Goal: Task Accomplishment & Management: Use online tool/utility

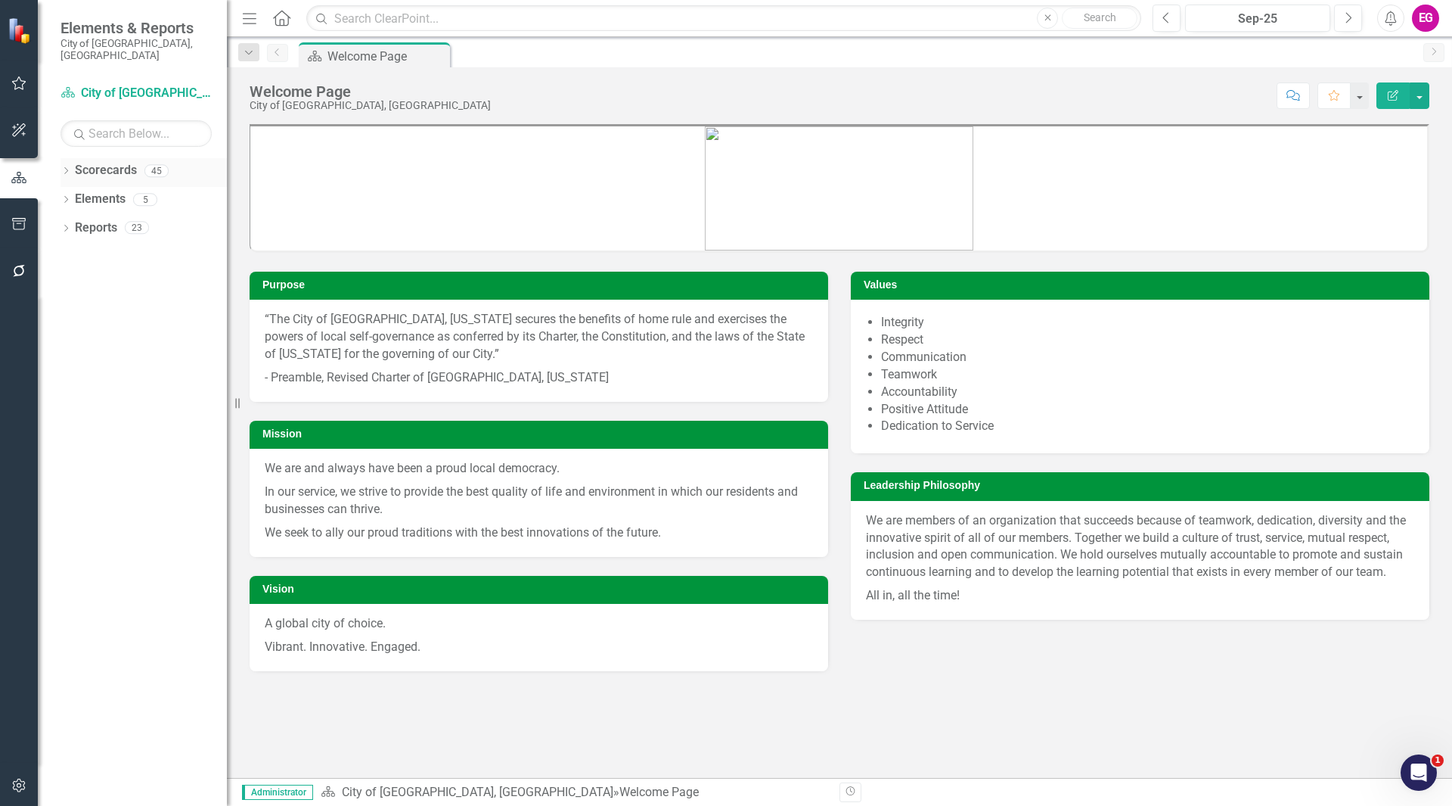
click at [88, 162] on link "Scorecards" at bounding box center [106, 170] width 62 height 17
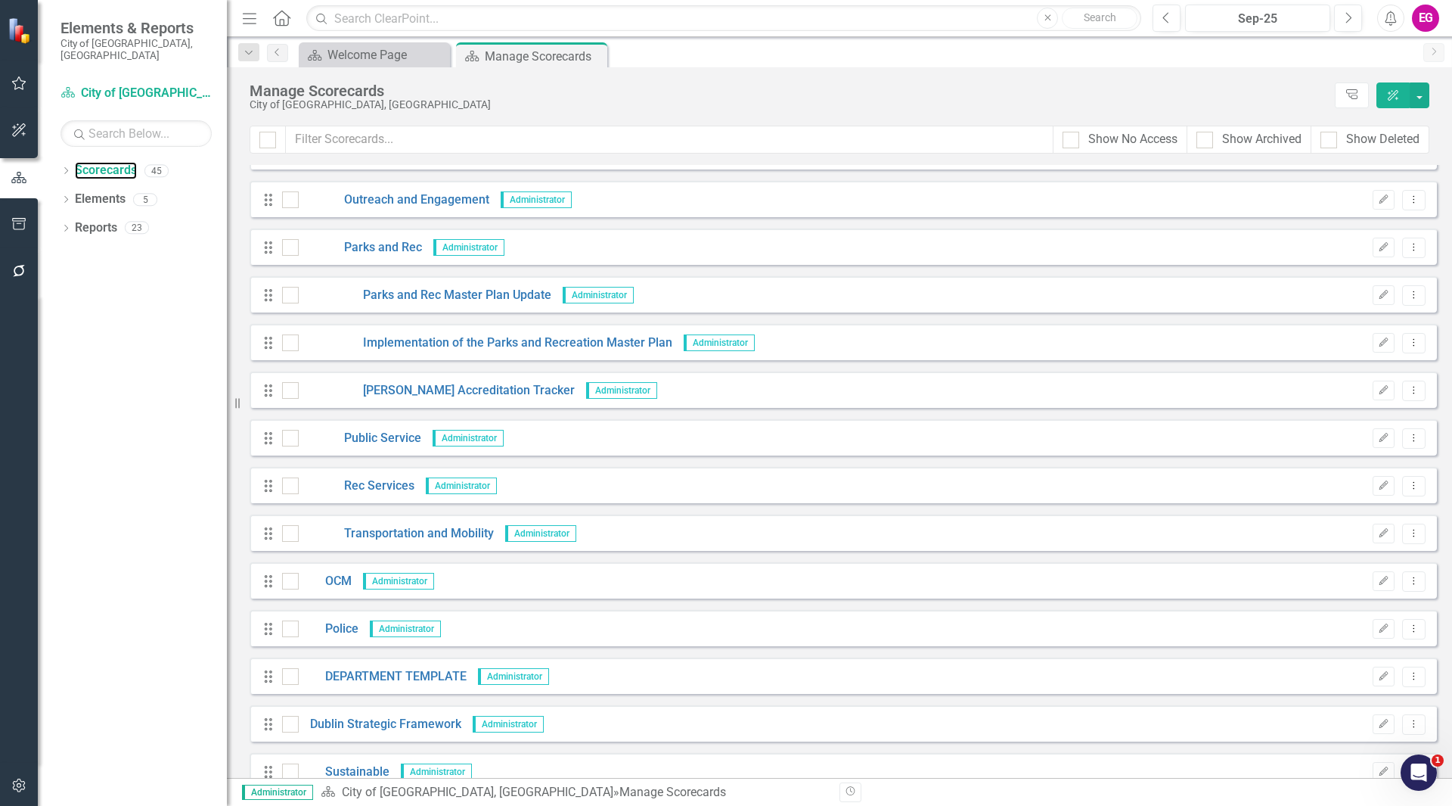
scroll to position [908, 0]
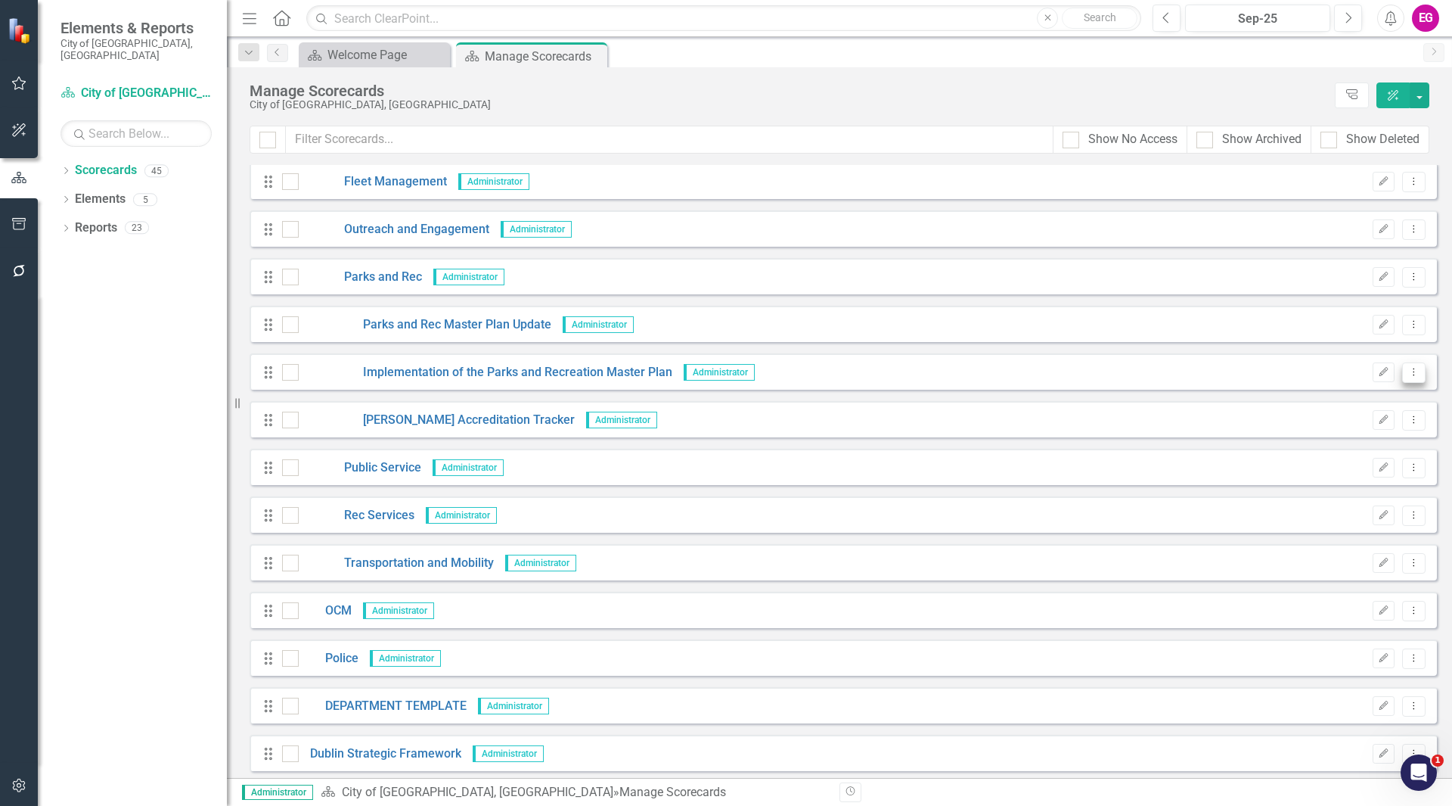
click at [1411, 377] on button "Dropdown Menu" at bounding box center [1413, 372] width 23 height 20
click at [1327, 449] on link "Copy Forward Copy Forward Scorecard" at bounding box center [1329, 453] width 167 height 28
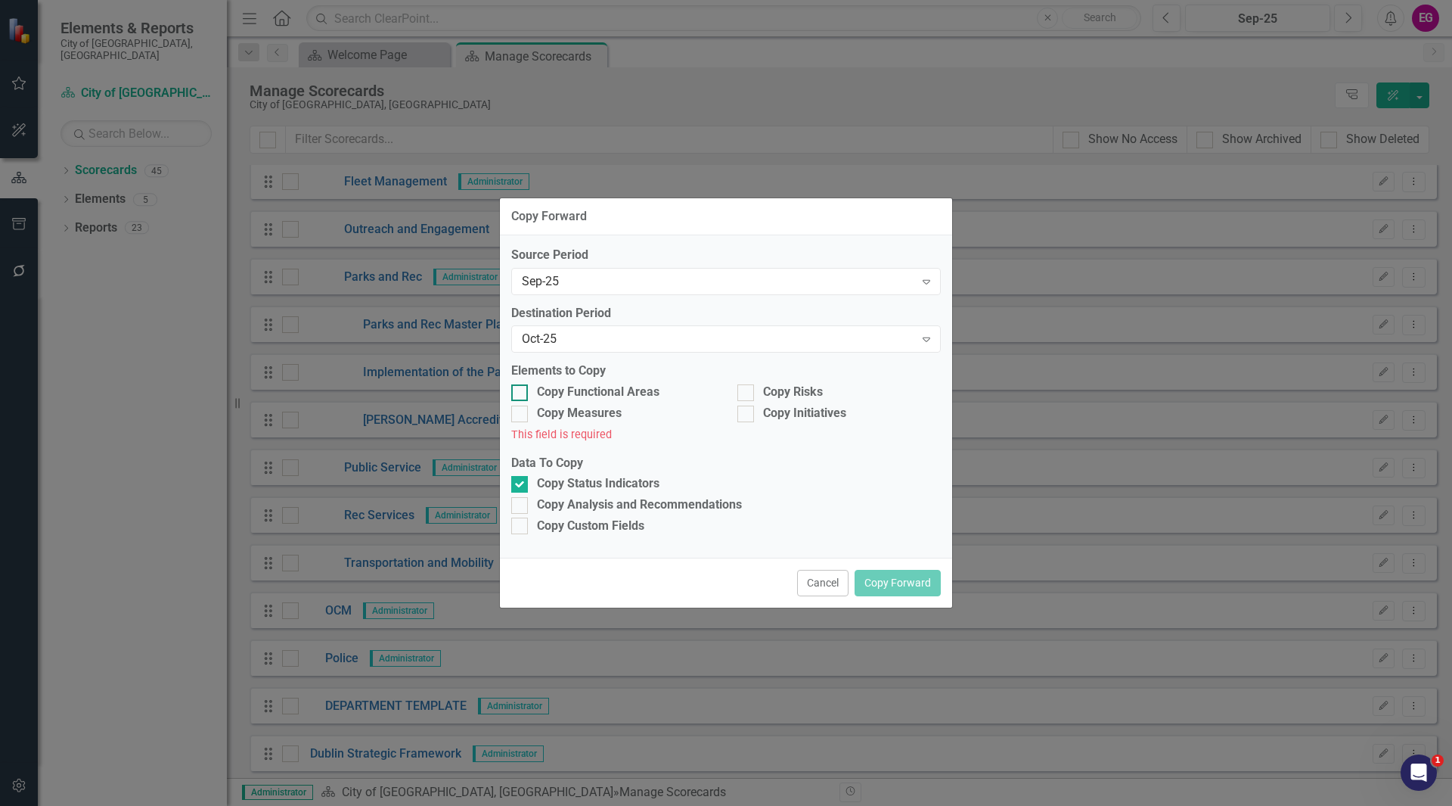
click at [559, 392] on div "Copy Functional Areas" at bounding box center [598, 391] width 123 height 17
click at [521, 392] on input "Copy Functional Areas" at bounding box center [516, 389] width 10 height 10
checkbox input "true"
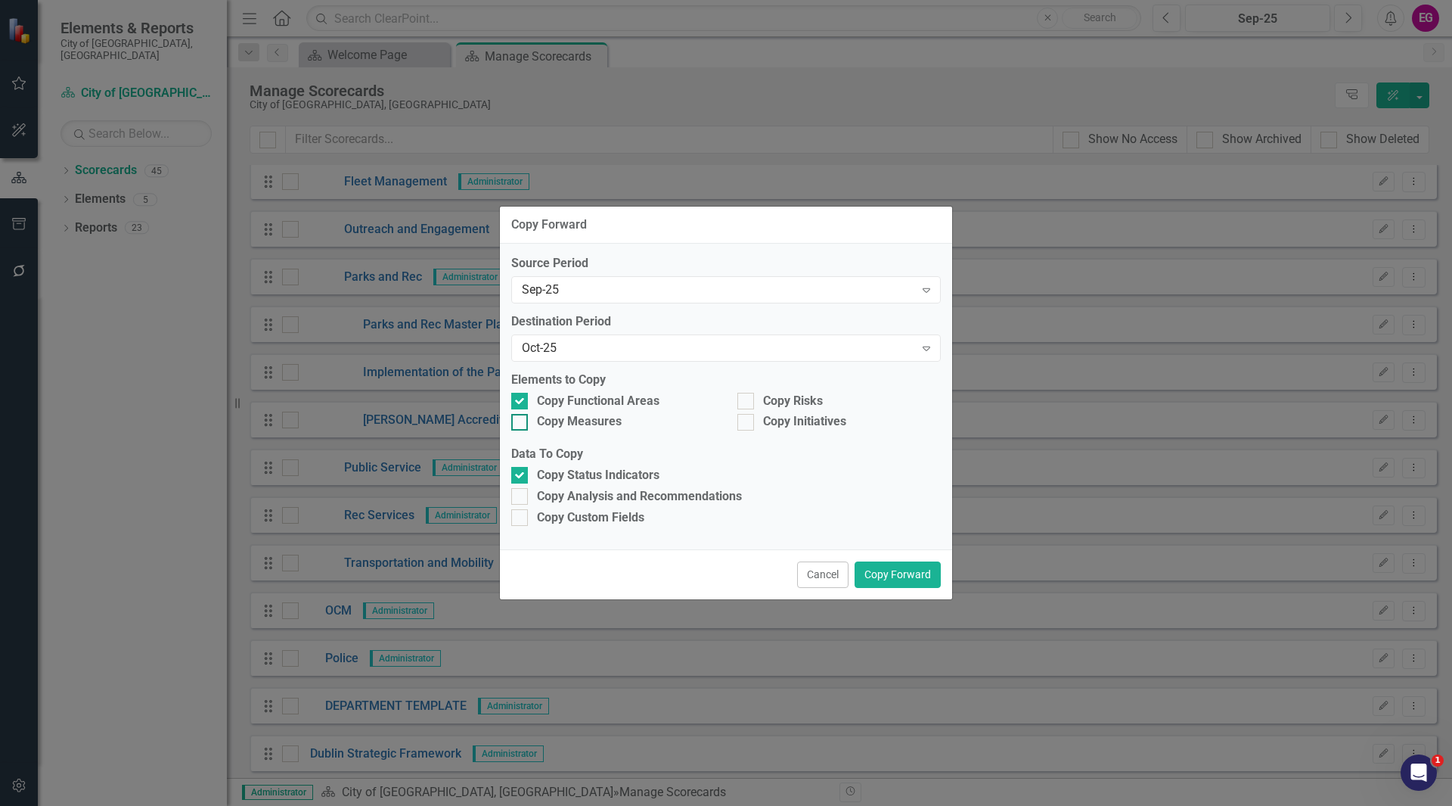
click at [563, 418] on div "Copy Measures" at bounding box center [579, 421] width 85 height 17
click at [521, 418] on input "Copy Measures" at bounding box center [516, 419] width 10 height 10
checkbox input "true"
click at [669, 500] on div "Copy Analysis and Recommendations" at bounding box center [639, 496] width 205 height 17
click at [521, 498] on input "Copy Analysis and Recommendations" at bounding box center [516, 493] width 10 height 10
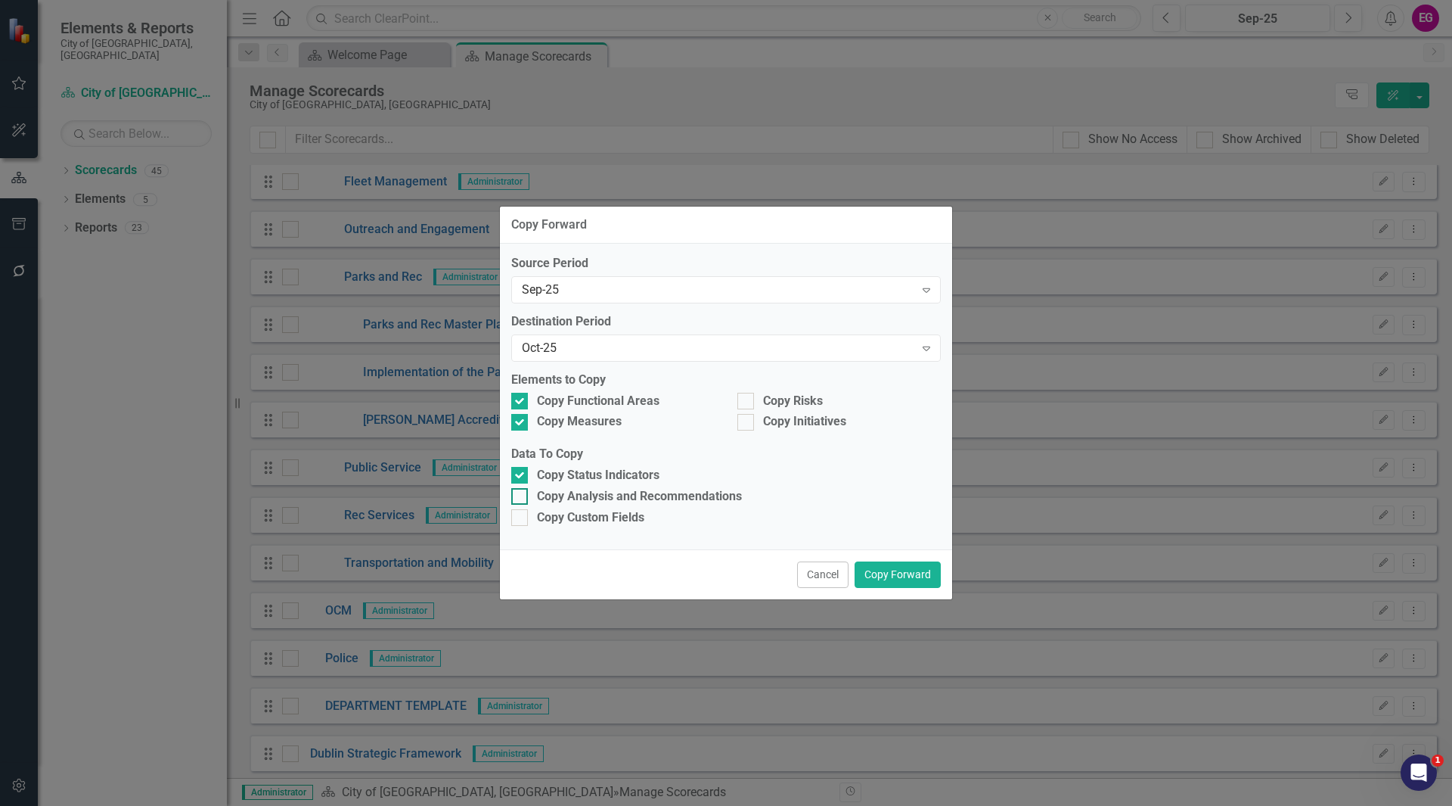
checkbox input "true"
click at [762, 407] on div "Copy Risks" at bounding box center [838, 401] width 203 height 17
click at [747, 402] on input "Copy Risks" at bounding box center [742, 398] width 10 height 10
checkbox input "true"
click at [781, 427] on div "Copy Initiatives" at bounding box center [804, 421] width 83 height 17
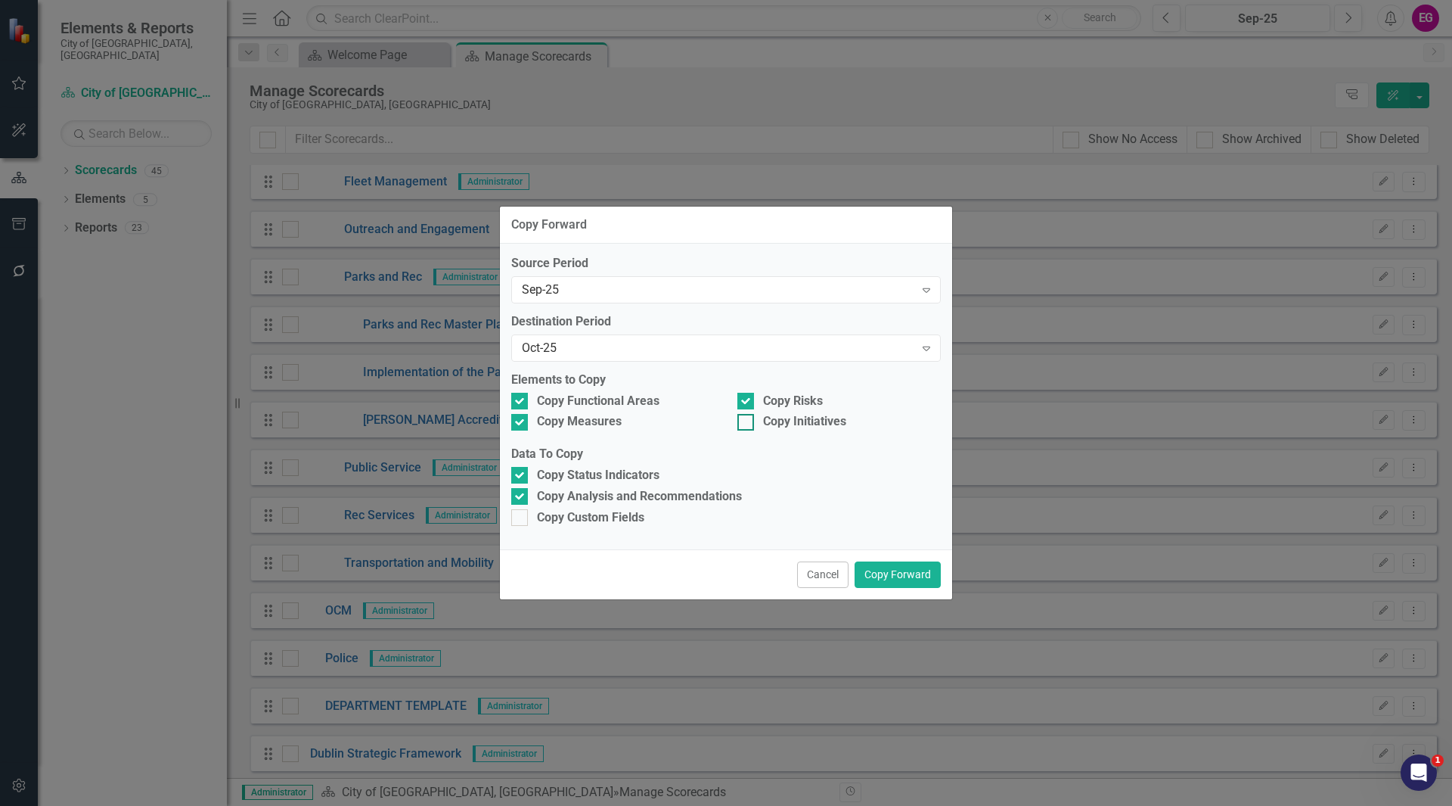
click at [747, 424] on input "Copy Initiatives" at bounding box center [742, 419] width 10 height 10
checkbox input "true"
click at [882, 567] on button "Copy Forward" at bounding box center [898, 574] width 86 height 26
